Goal: Task Accomplishment & Management: Complete application form

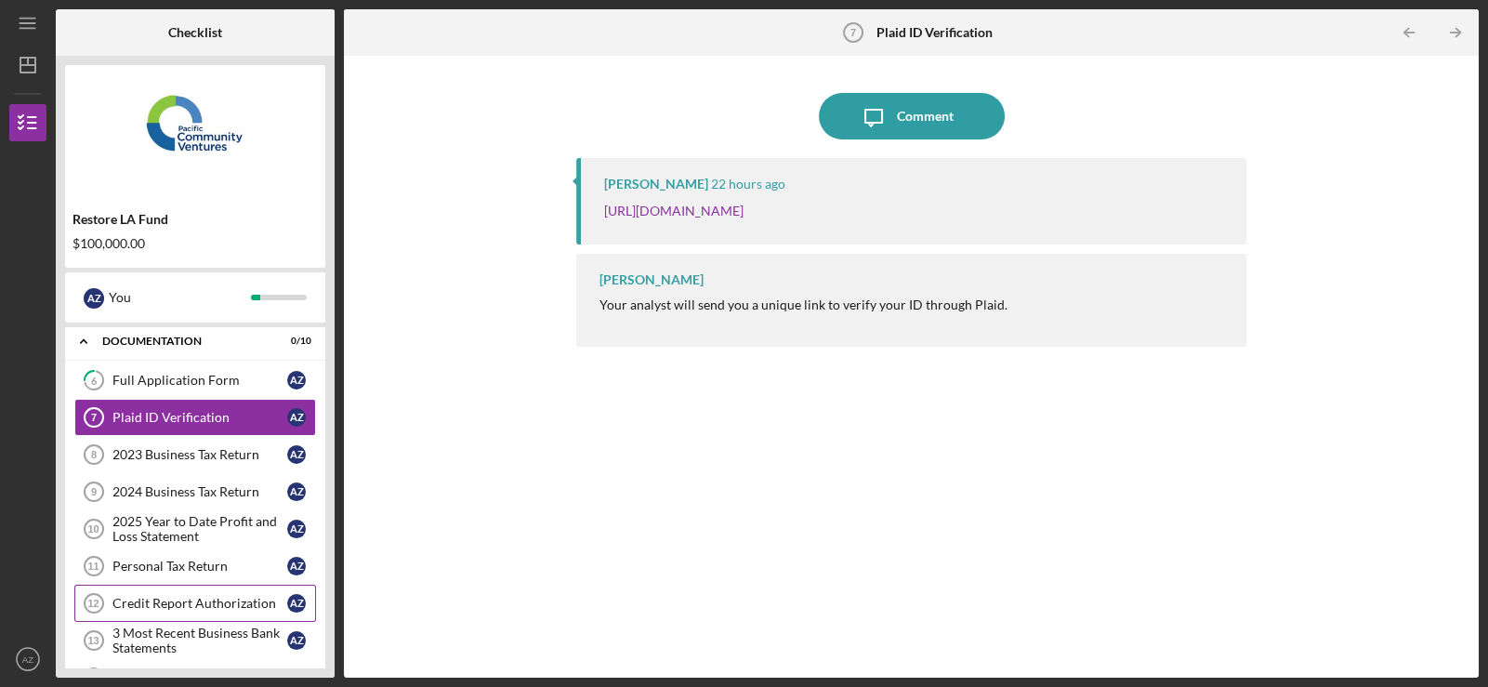
scroll to position [179, 0]
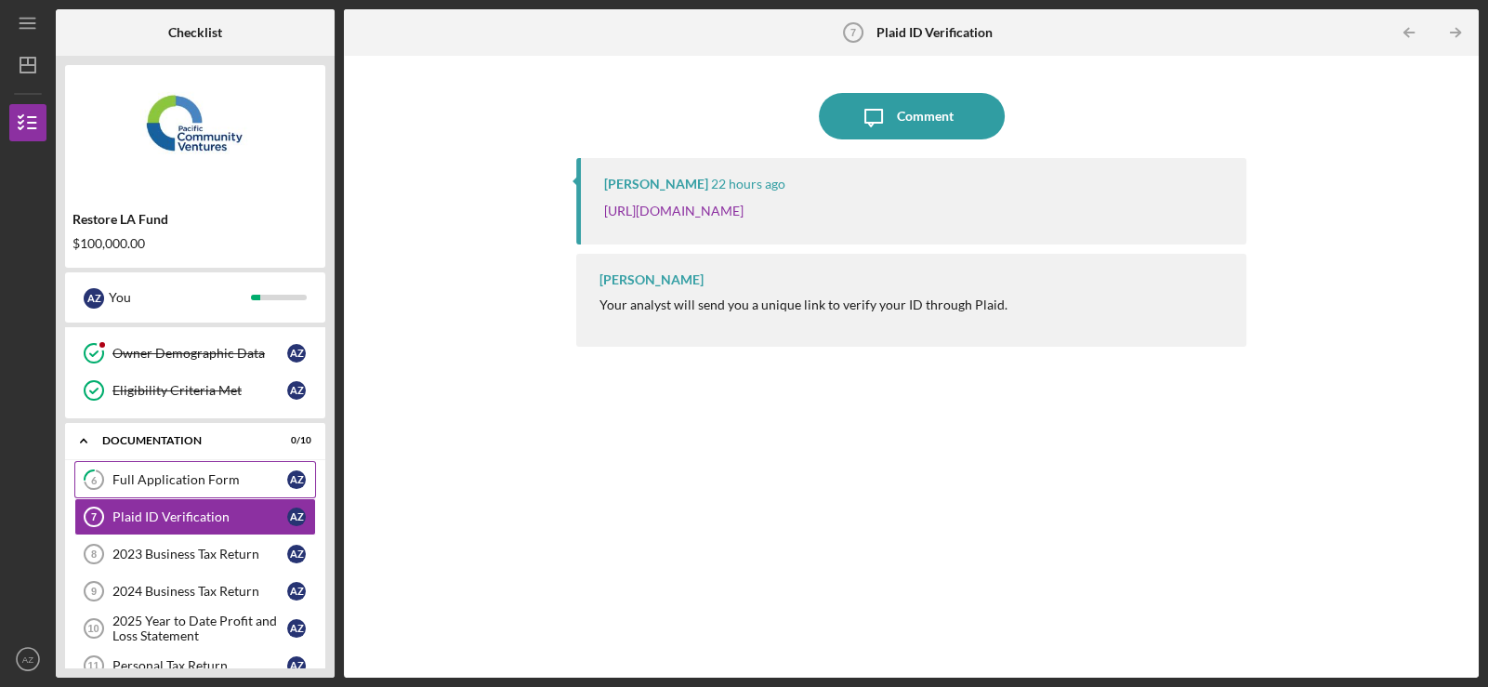
click at [200, 479] on div "Full Application Form" at bounding box center [199, 479] width 175 height 15
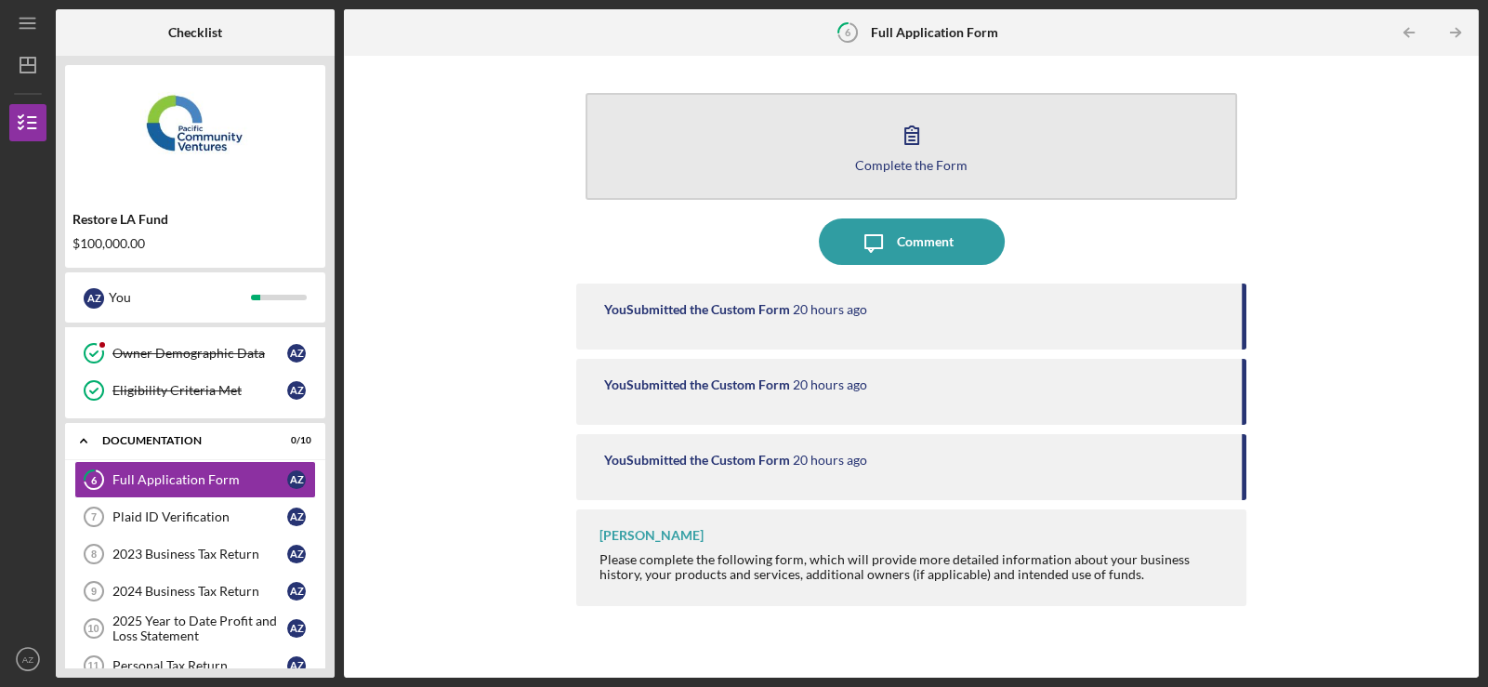
click at [859, 151] on button "Complete the Form Form" at bounding box center [910, 146] width 651 height 107
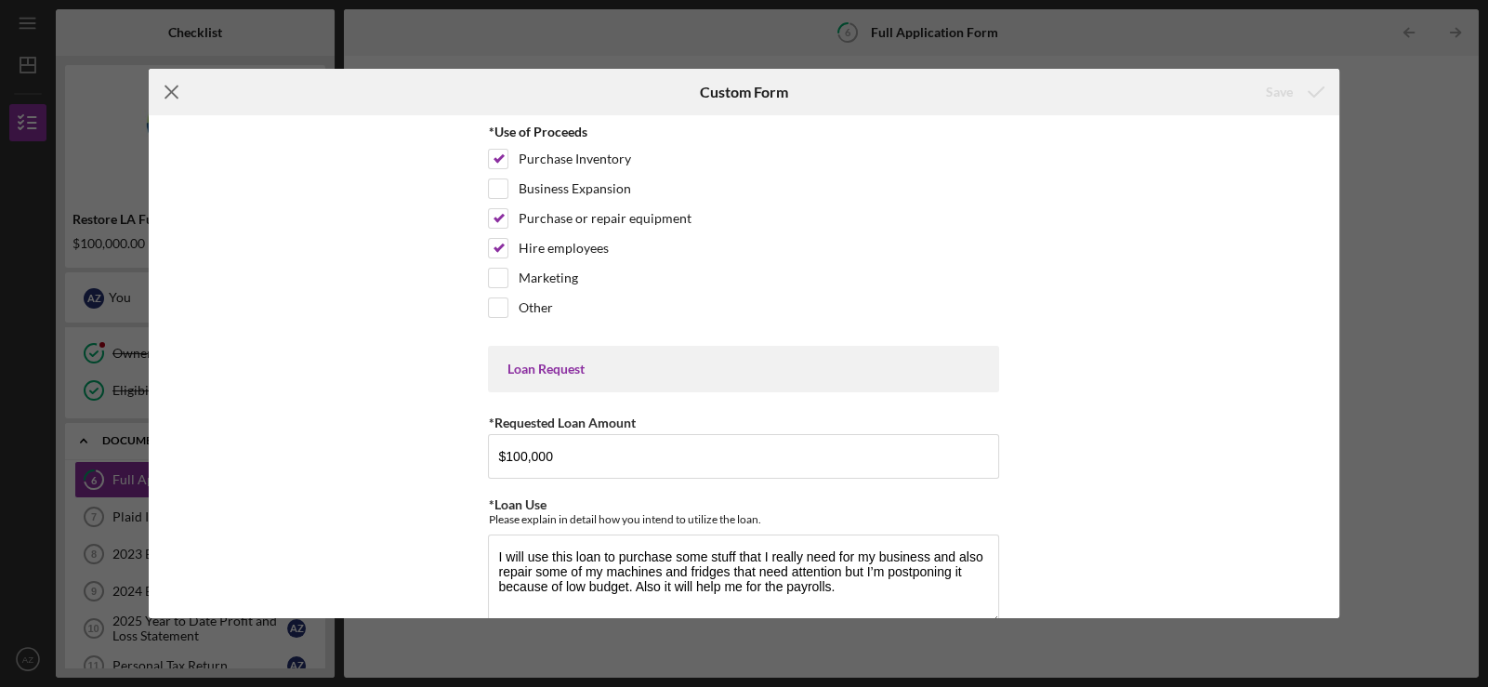
click at [170, 87] on icon "Icon/Menu Close" at bounding box center [172, 92] width 46 height 46
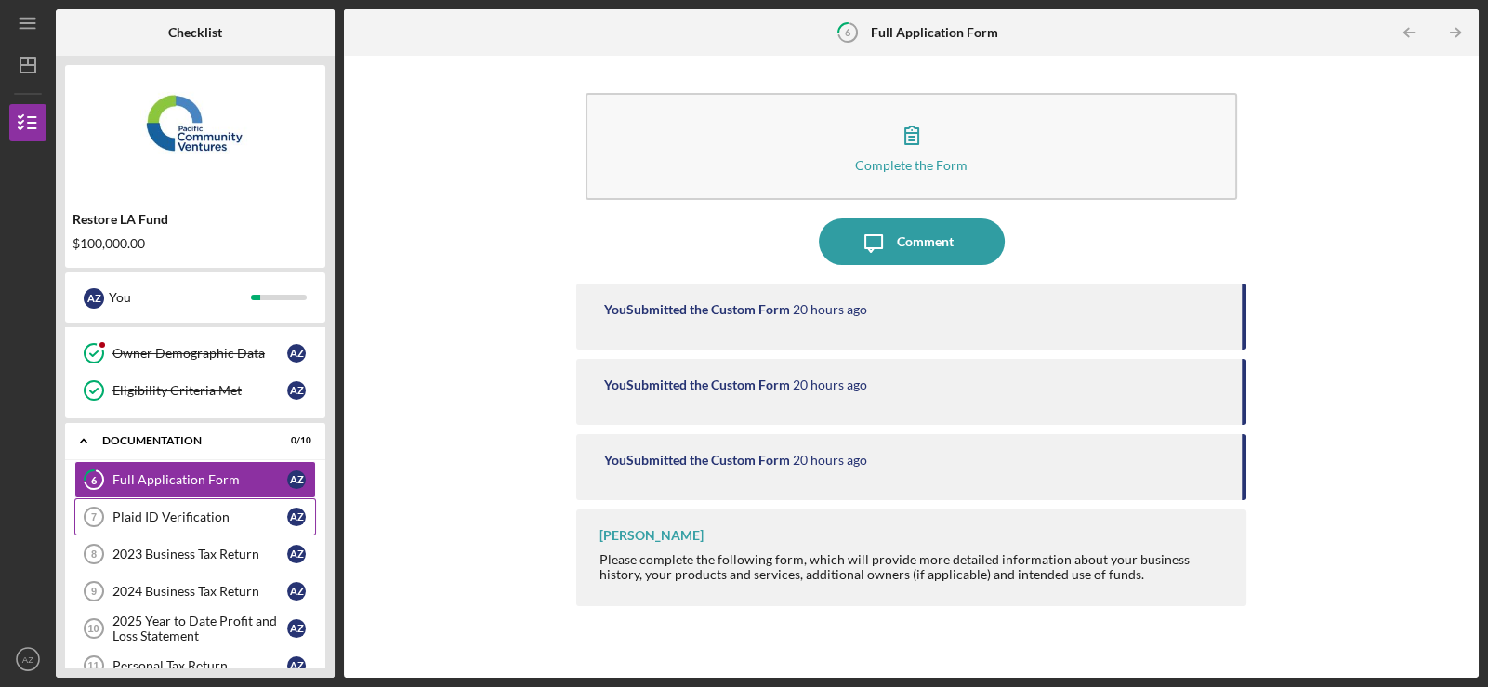
click at [165, 510] on div "Plaid ID Verification" at bounding box center [199, 516] width 175 height 15
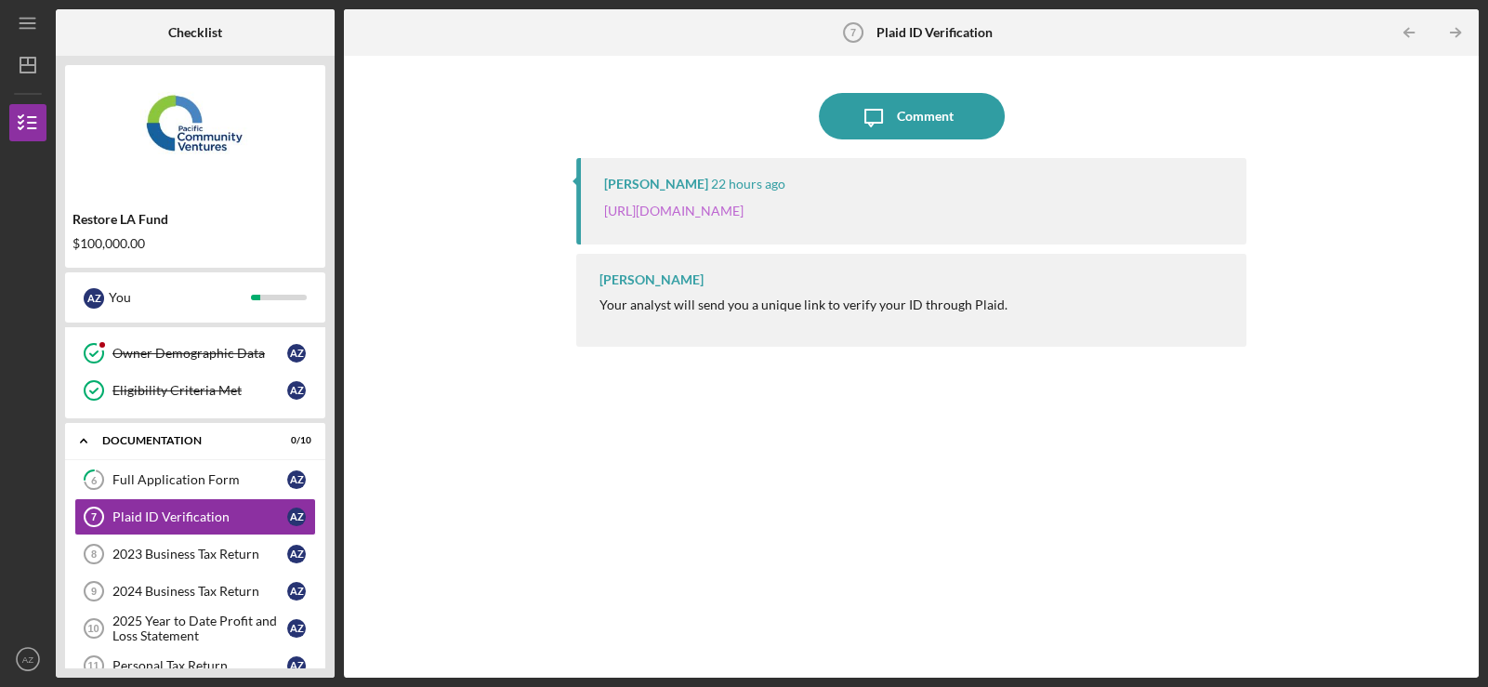
click at [743, 213] on link "[URL][DOMAIN_NAME]" at bounding box center [673, 211] width 139 height 16
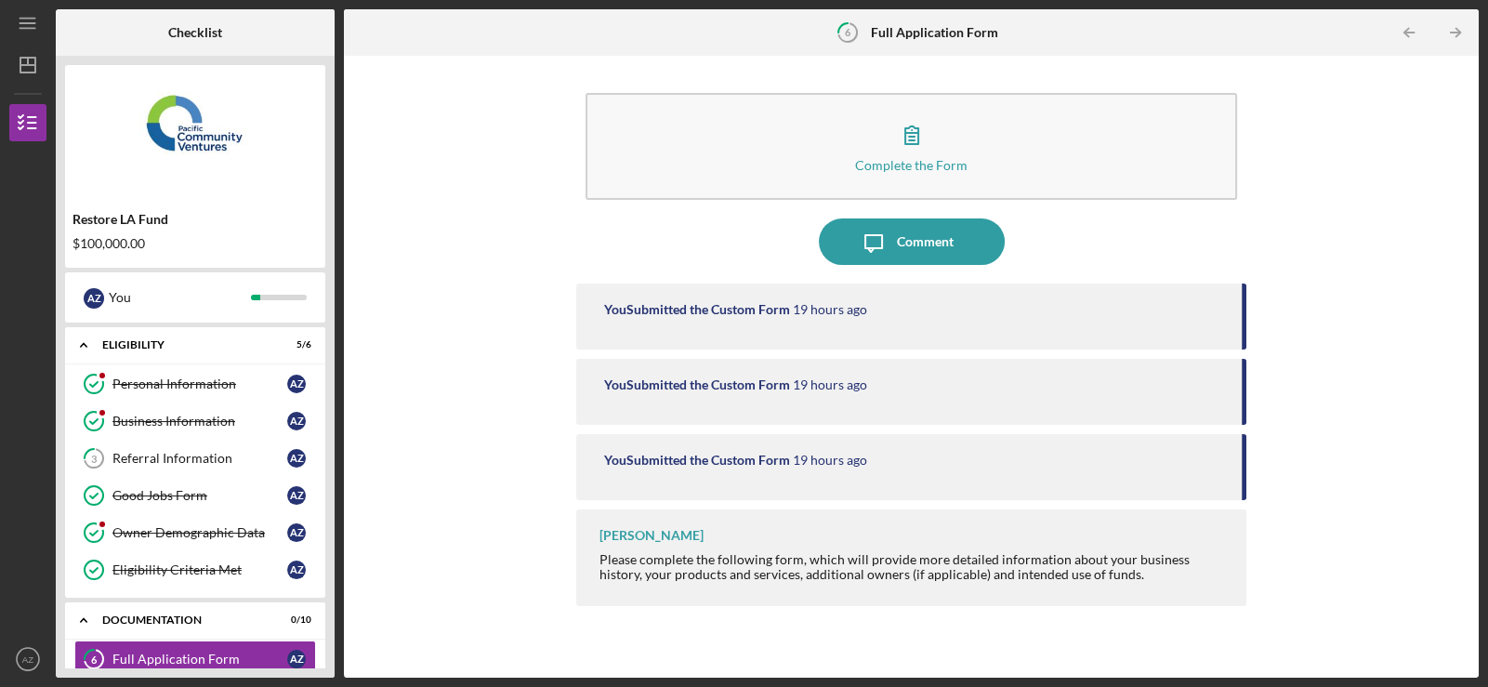
scroll to position [143, 0]
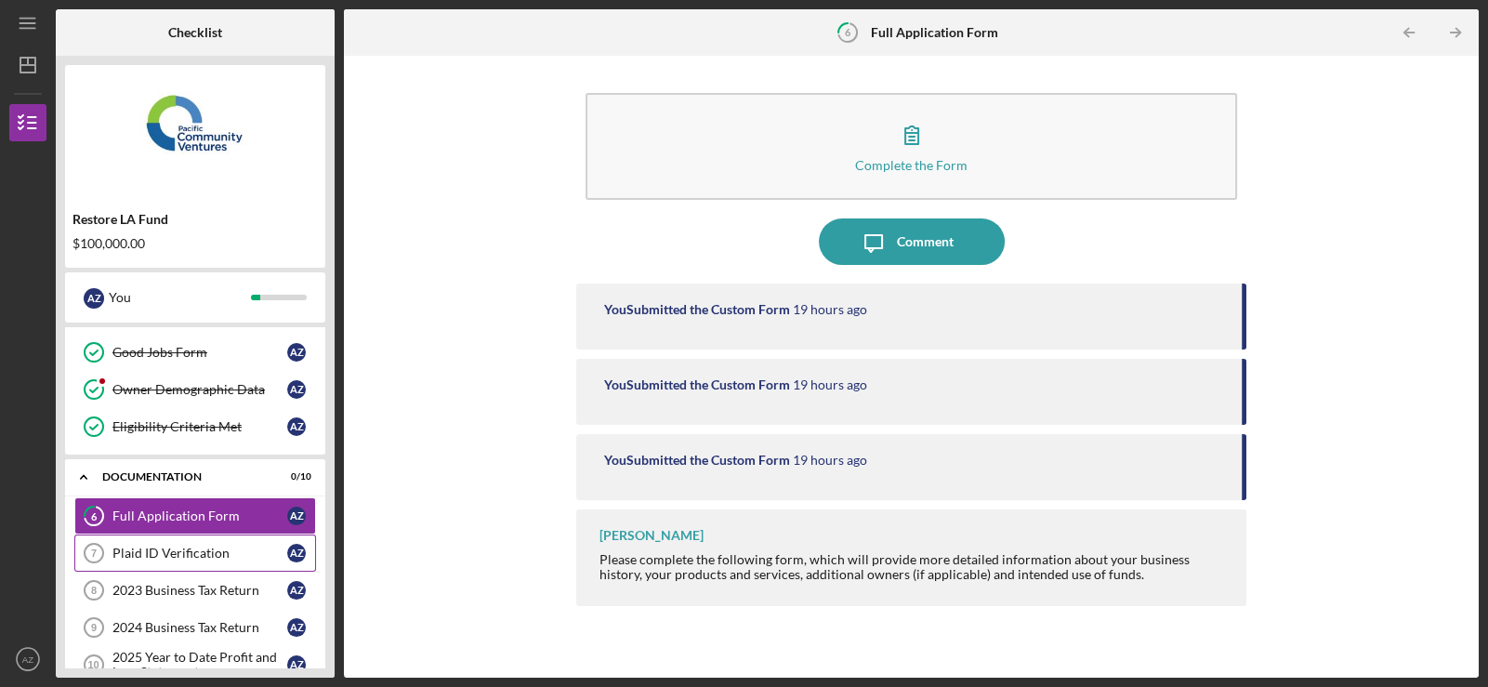
click at [203, 547] on div "Plaid ID Verification" at bounding box center [199, 552] width 175 height 15
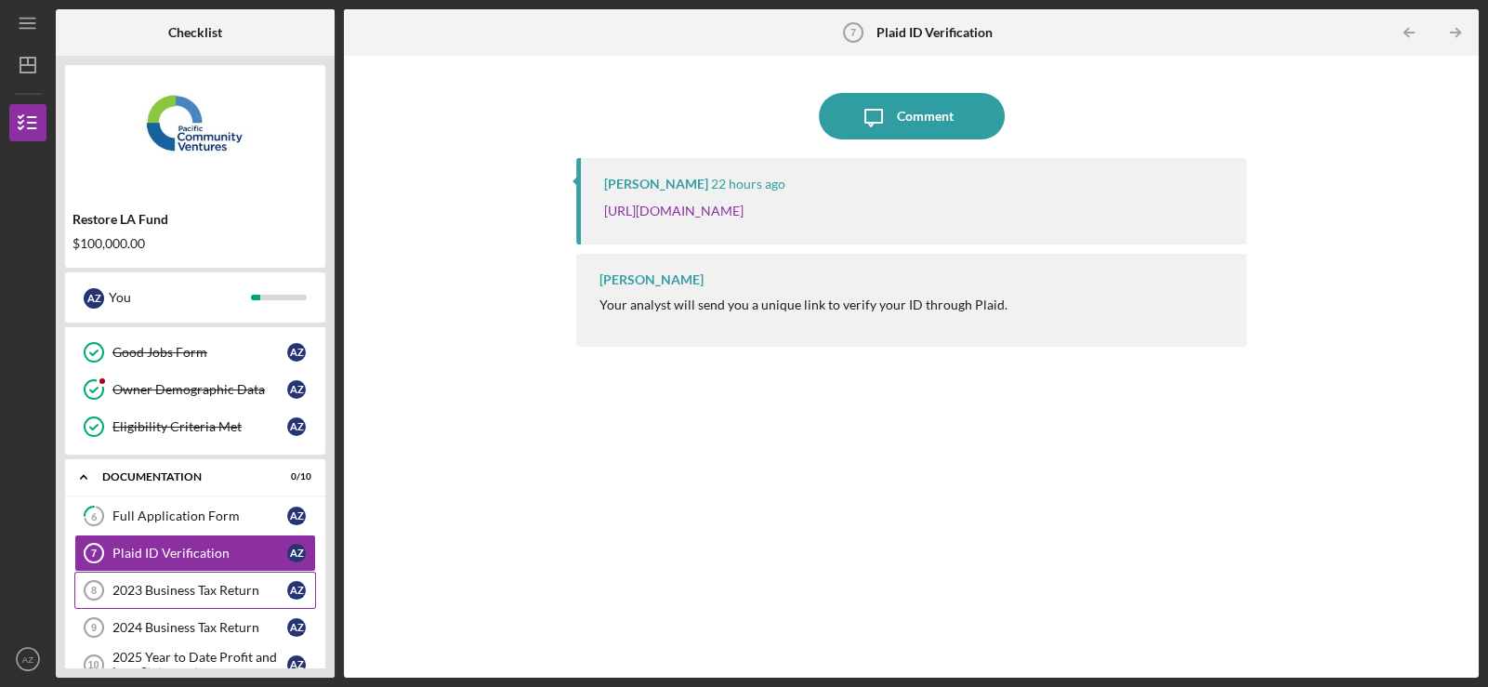
click at [199, 594] on div "2023 Business Tax Return" at bounding box center [199, 590] width 175 height 15
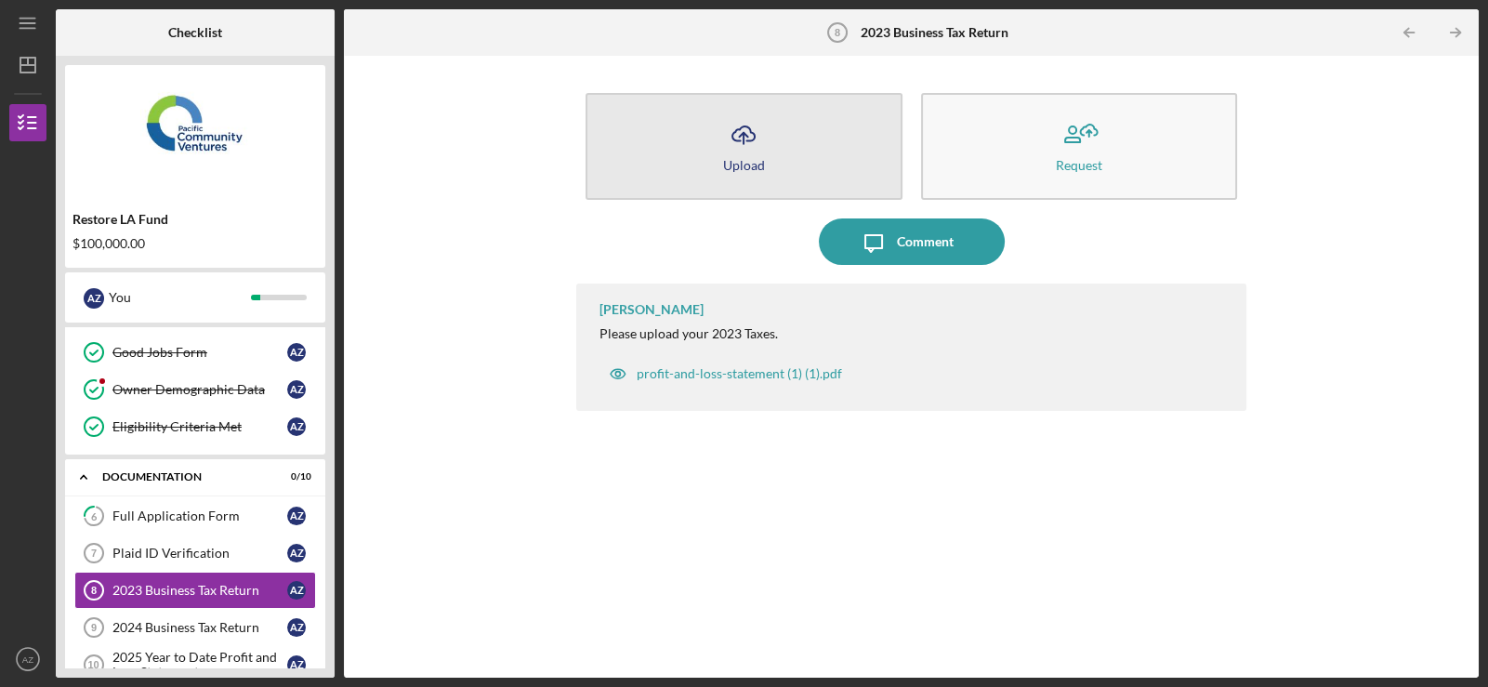
click at [776, 143] on button "Icon/Upload Upload" at bounding box center [743, 146] width 316 height 107
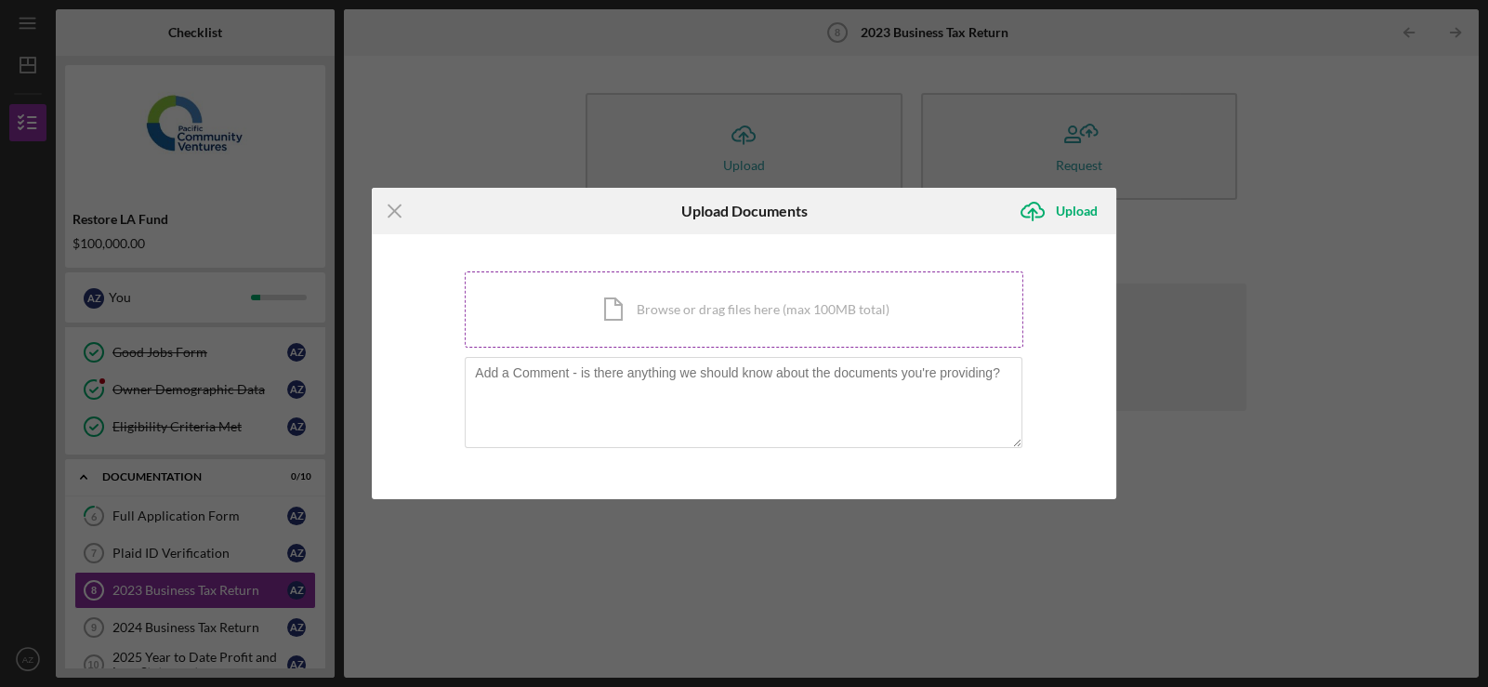
click at [734, 334] on div "Icon/Document Browse or drag files here (max 100MB total) Tap to choose files o…" at bounding box center [744, 309] width 558 height 76
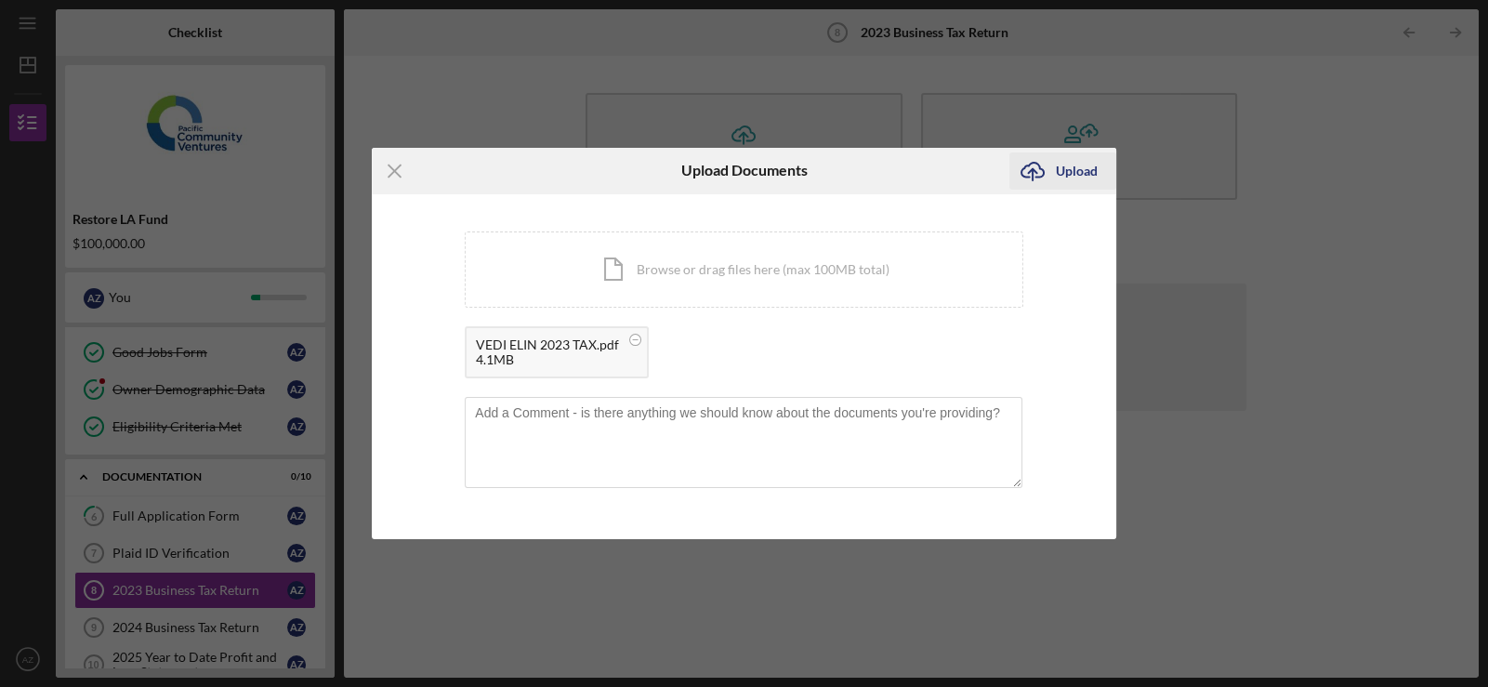
click at [1050, 169] on icon "Icon/Upload" at bounding box center [1032, 171] width 46 height 46
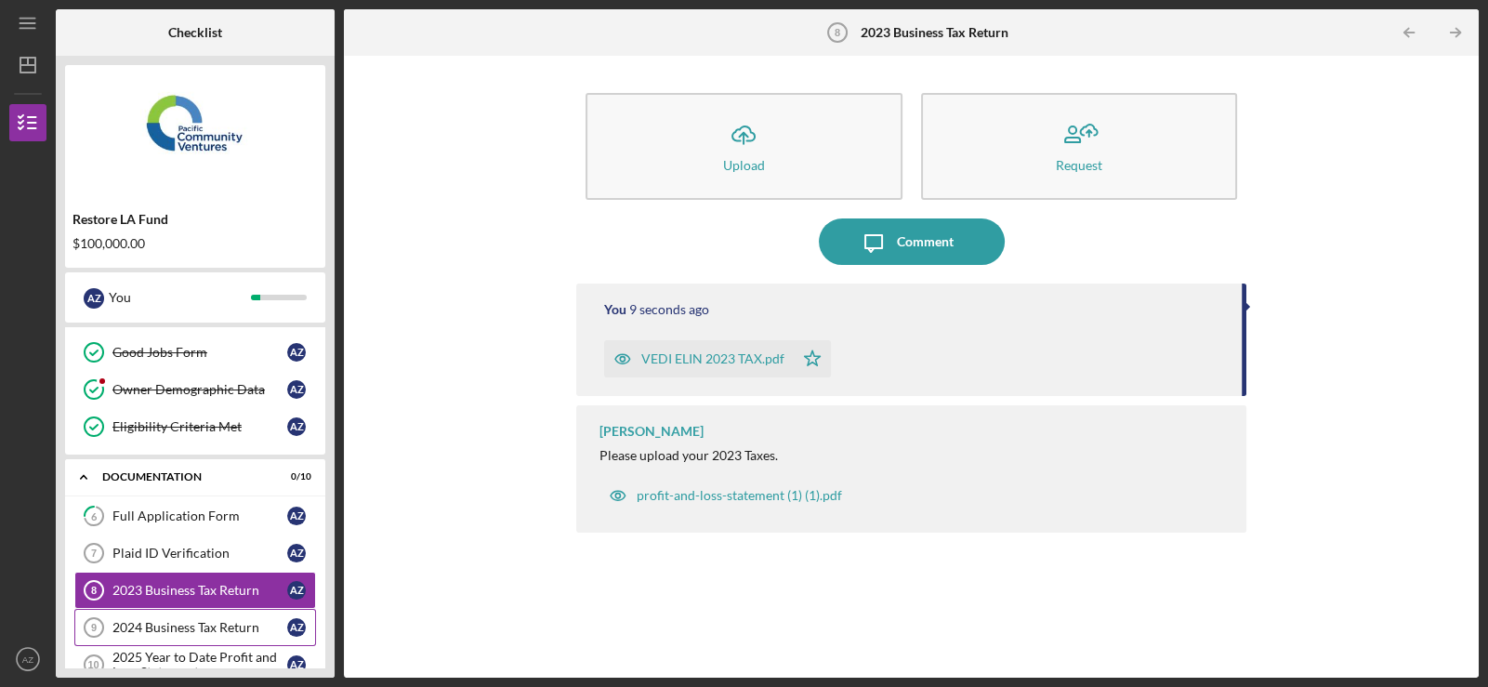
click at [184, 620] on div "2024 Business Tax Return" at bounding box center [199, 627] width 175 height 15
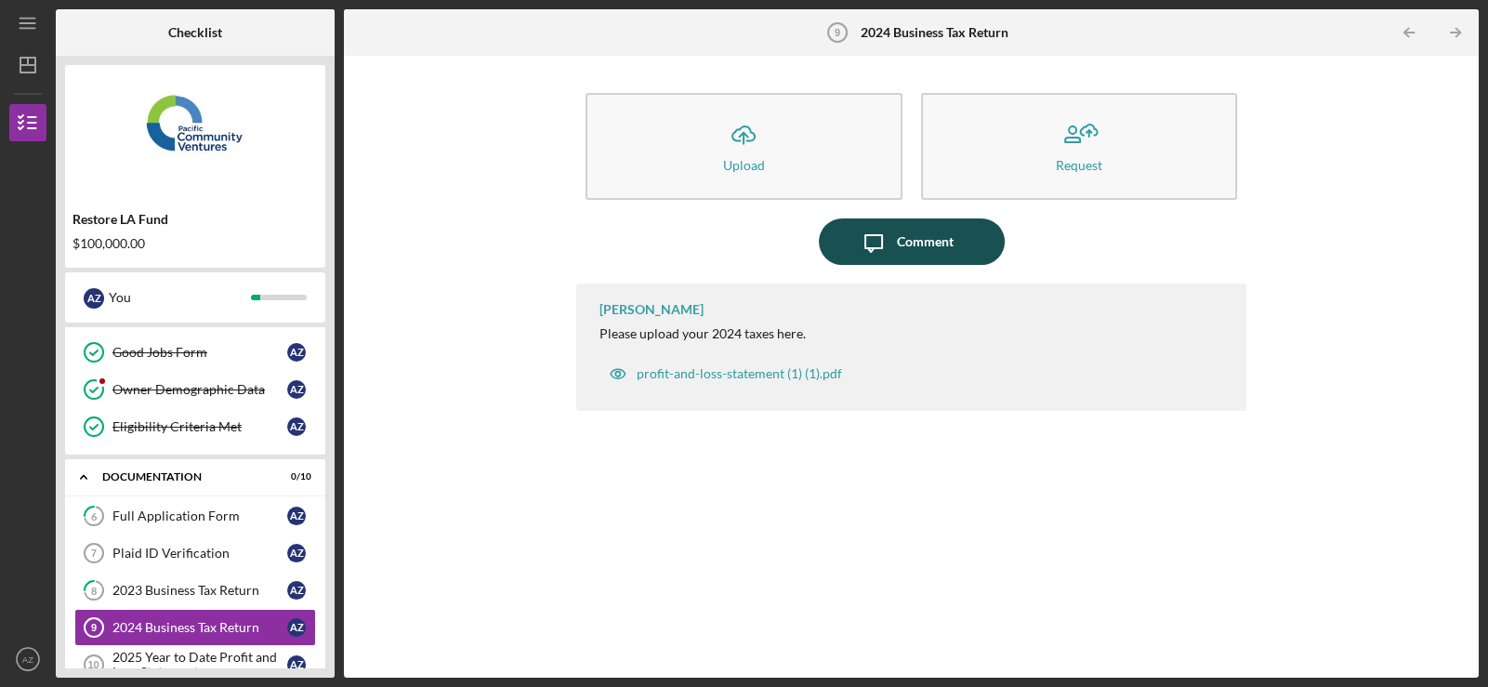
click at [887, 250] on icon "Icon/Message" at bounding box center [873, 241] width 46 height 46
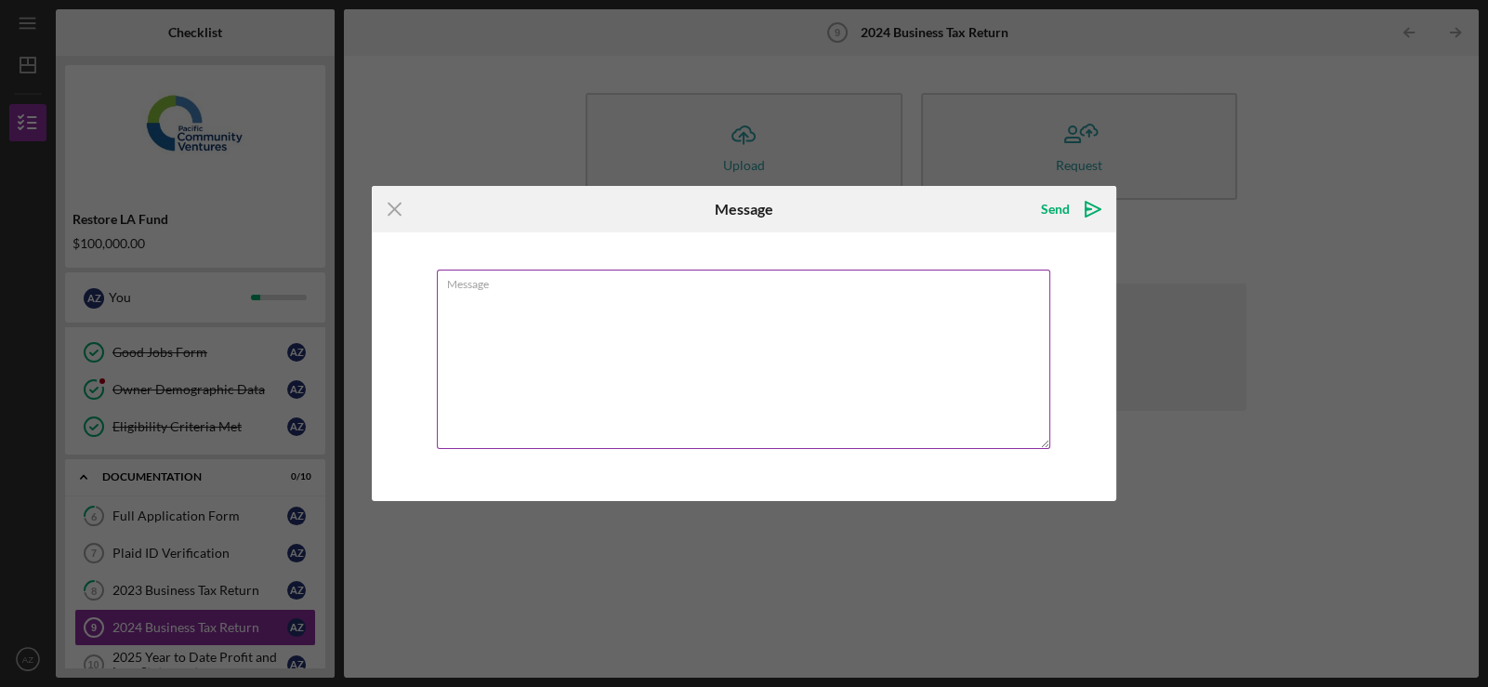
click at [554, 307] on textarea "Message" at bounding box center [743, 358] width 613 height 179
type textarea "I"
type textarea "It is not done yet."
click at [1074, 212] on icon "Icon/icon-invite-send" at bounding box center [1092, 209] width 46 height 46
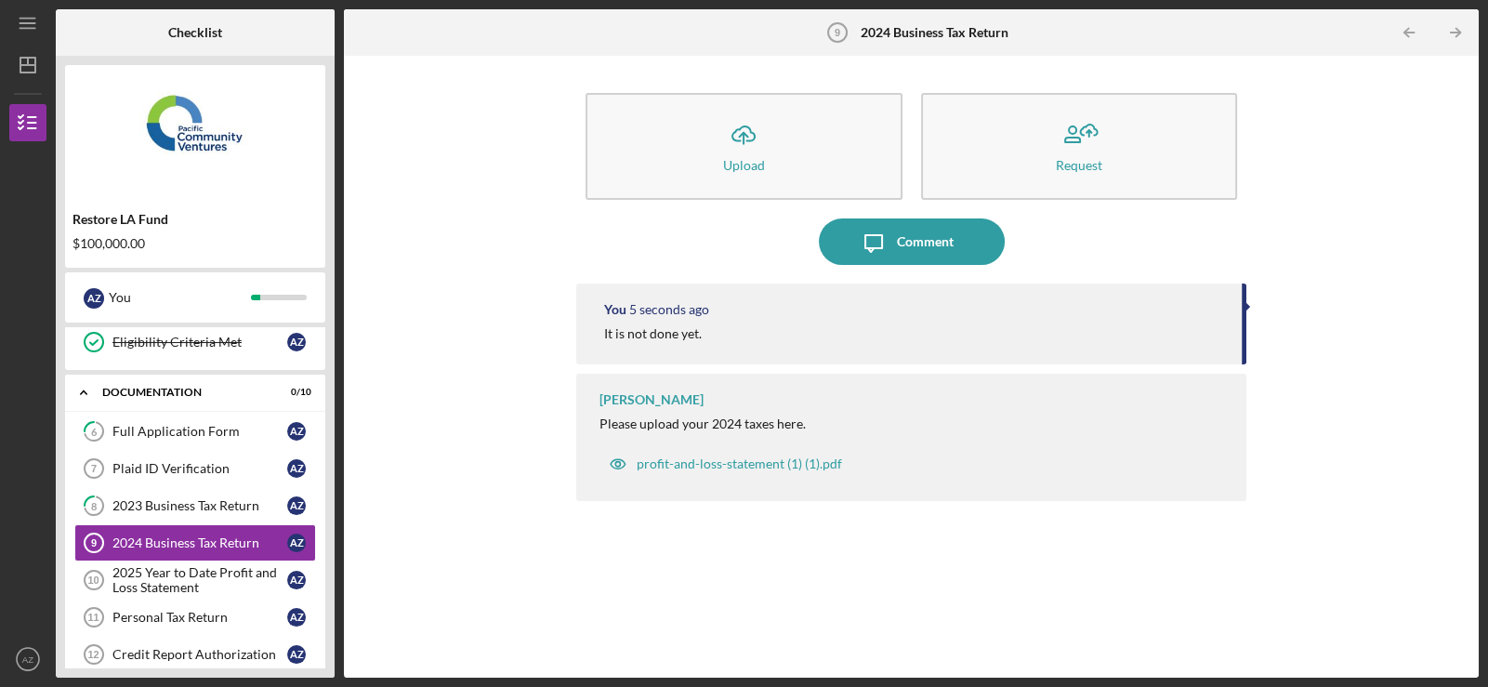
scroll to position [329, 0]
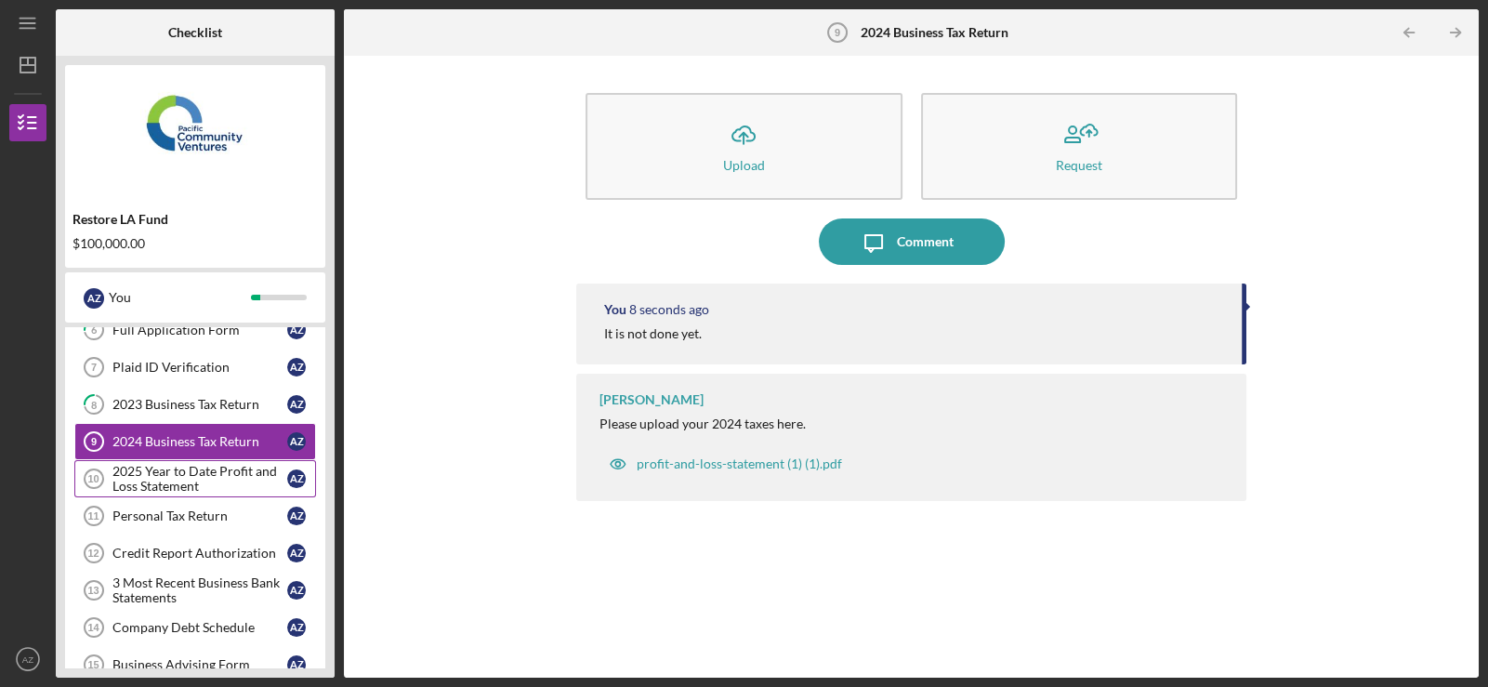
click at [196, 479] on div "2025 Year to Date Profit and Loss Statement" at bounding box center [199, 479] width 175 height 30
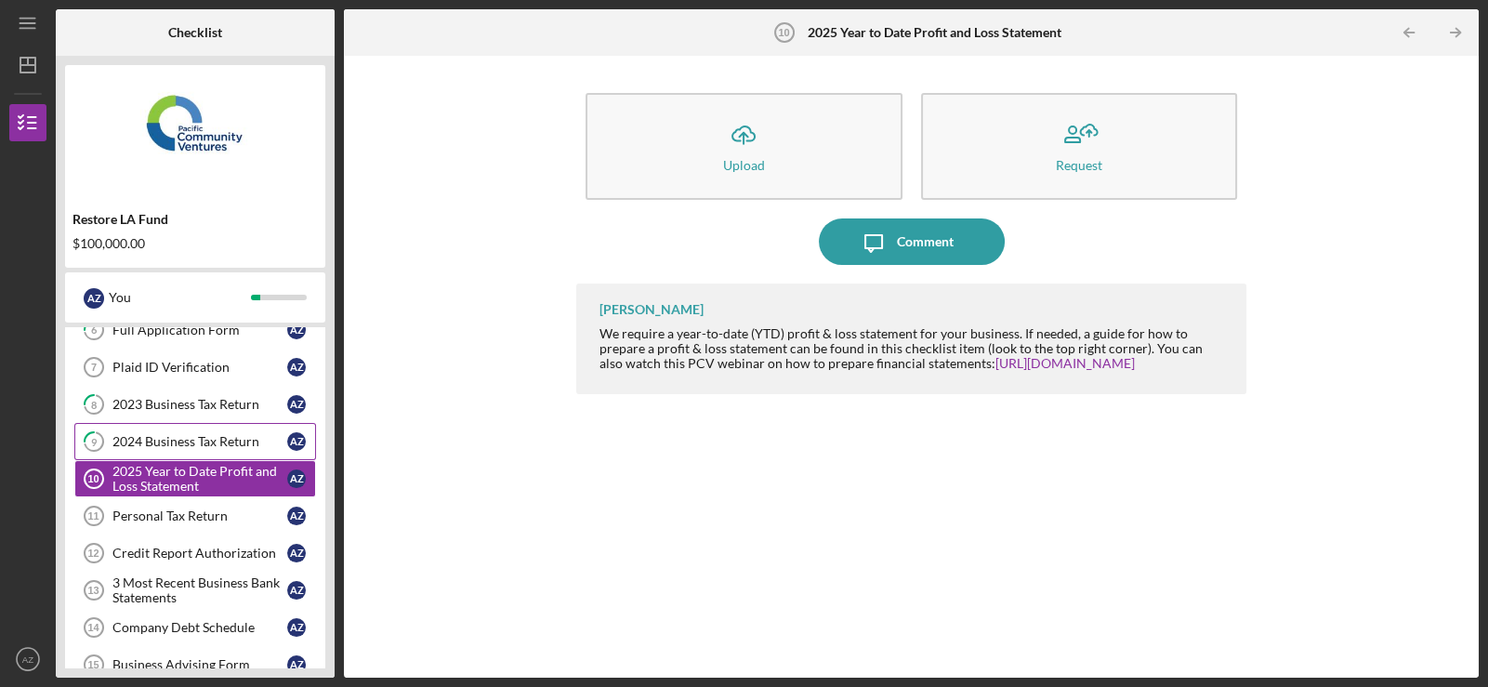
click at [139, 452] on link "9 2024 Business Tax Return A Z" at bounding box center [195, 441] width 242 height 37
